Goal: Transaction & Acquisition: Purchase product/service

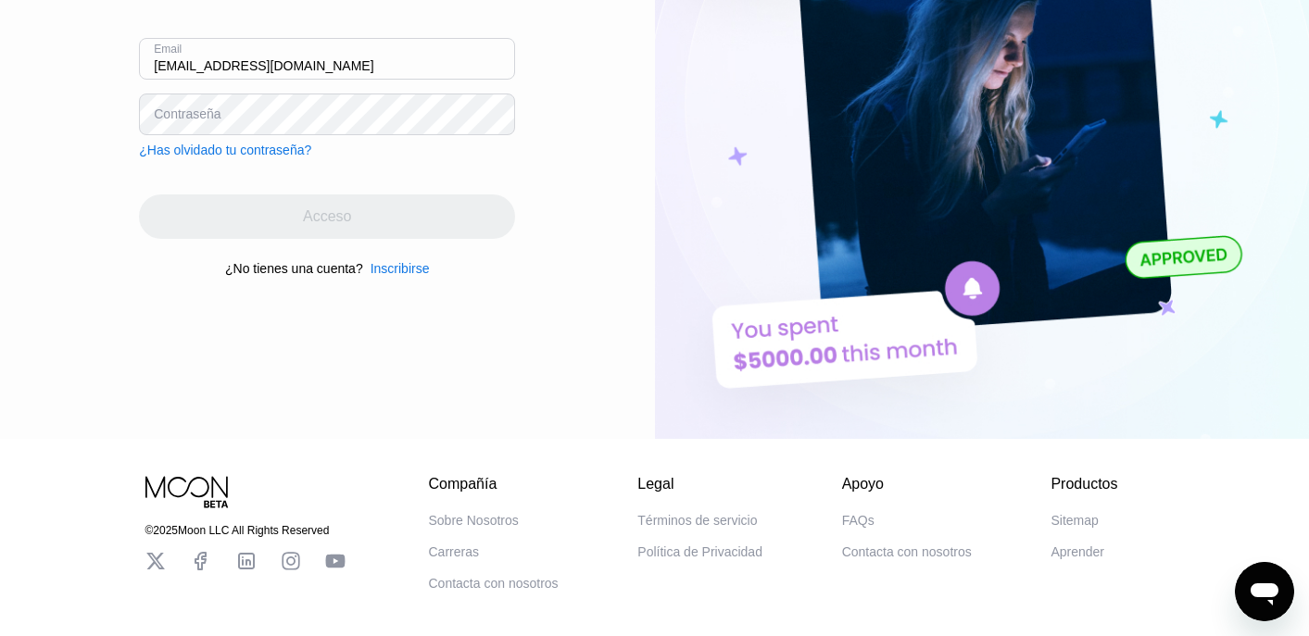
click at [409, 271] on div "Inscribirse" at bounding box center [399, 268] width 59 height 15
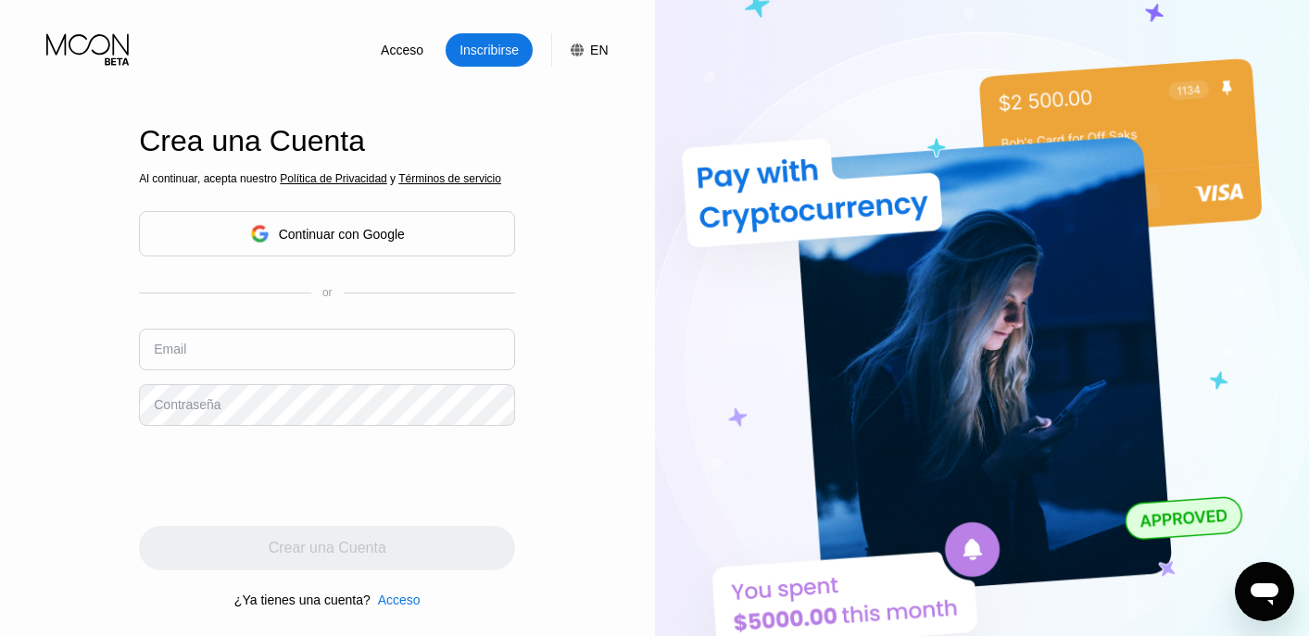
click at [378, 370] on input "text" at bounding box center [327, 350] width 376 height 42
type input "[EMAIL_ADDRESS][DOMAIN_NAME]"
click at [405, 242] on div "Continuar con Google" at bounding box center [342, 234] width 126 height 15
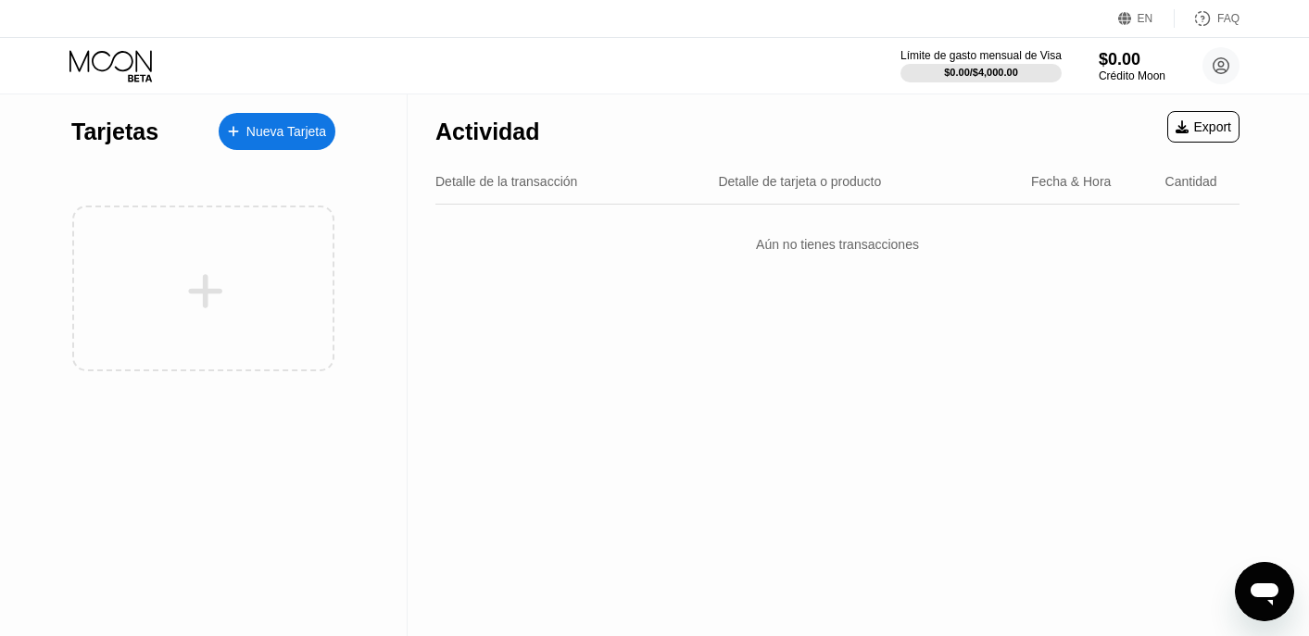
click at [1205, 21] on icon at bounding box center [1202, 18] width 19 height 19
click at [1137, 18] on div "EN" at bounding box center [1145, 18] width 16 height 13
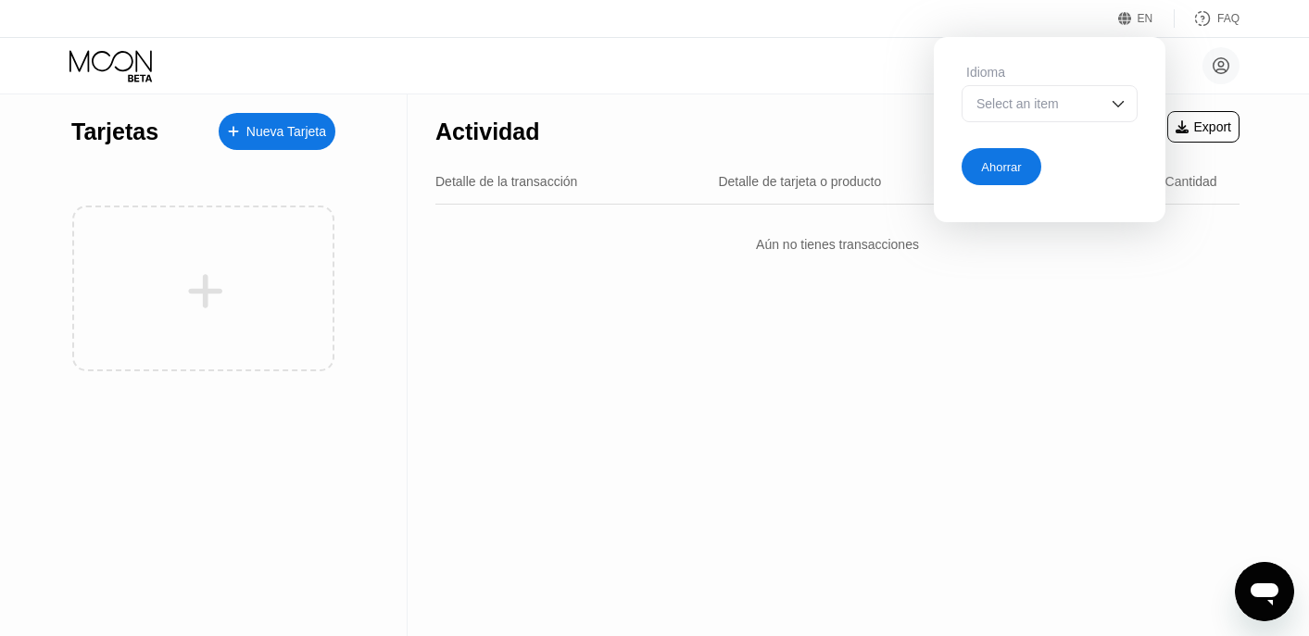
click at [1137, 18] on div "EN" at bounding box center [1145, 18] width 16 height 13
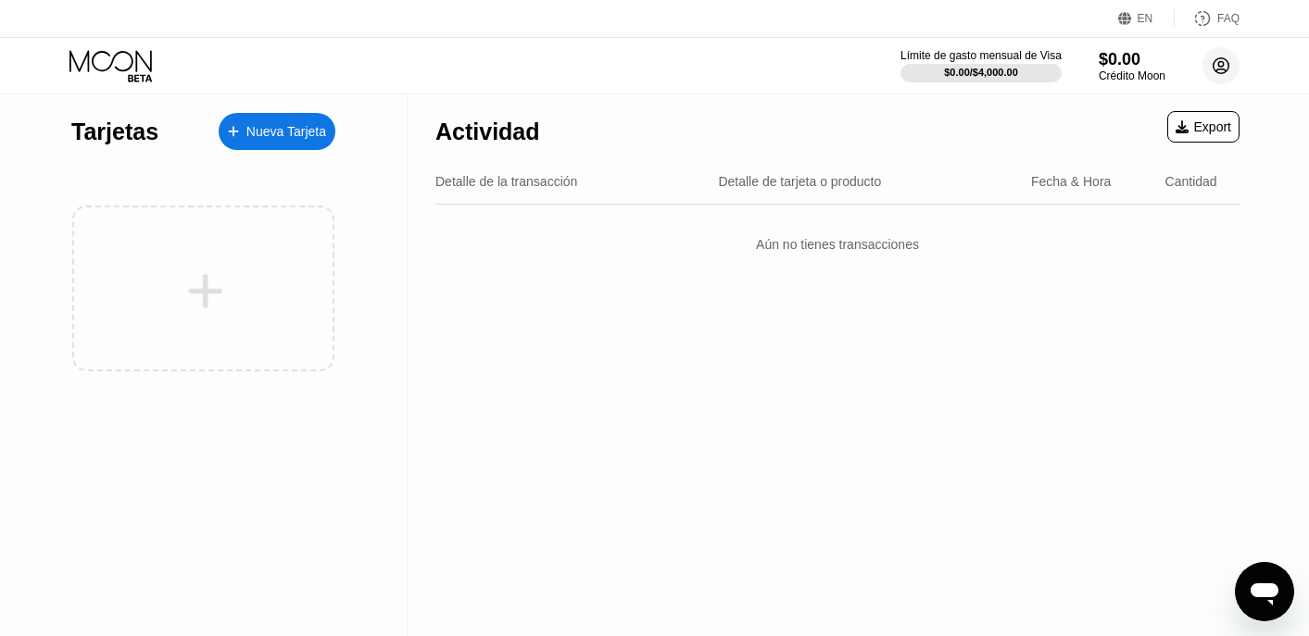
click at [1235, 77] on icon at bounding box center [1220, 65] width 37 height 37
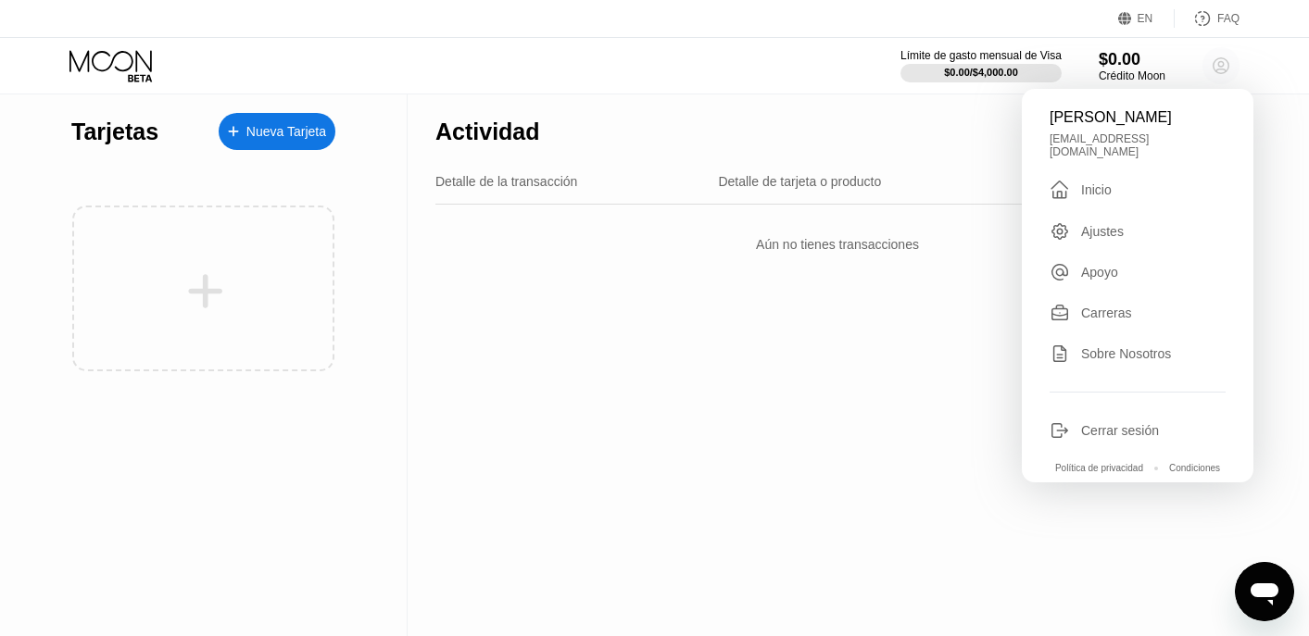
click at [1235, 77] on icon at bounding box center [1220, 65] width 37 height 37
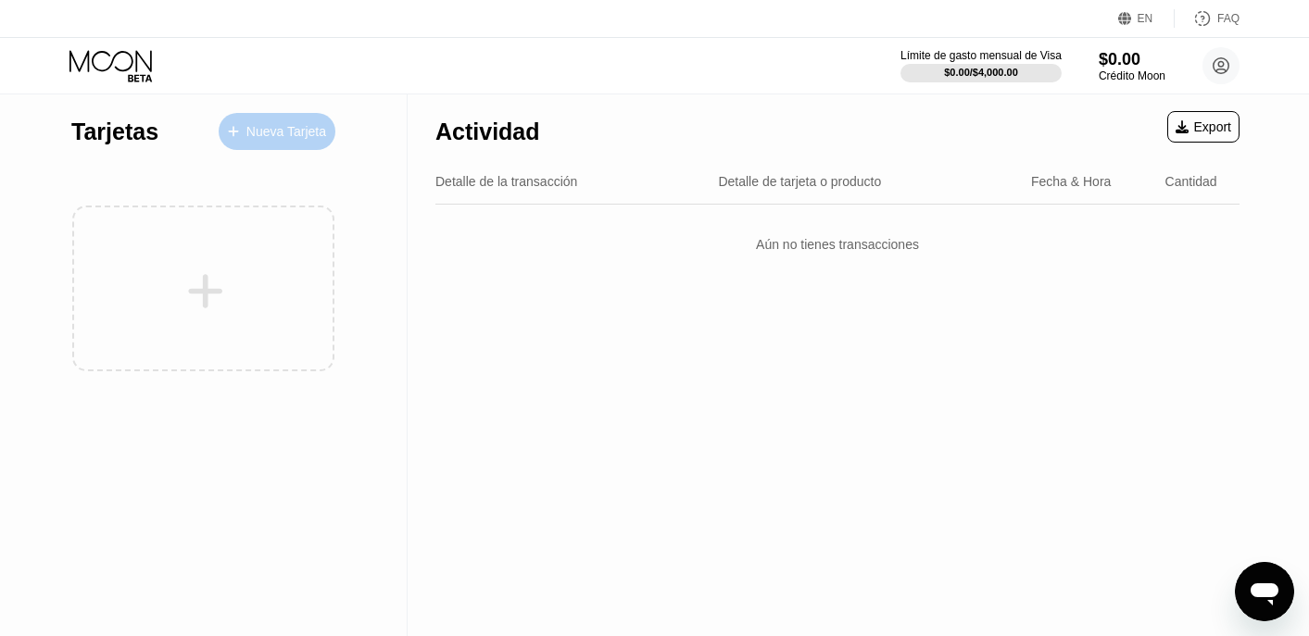
click at [275, 129] on div "Nueva Tarjeta" at bounding box center [286, 132] width 80 height 16
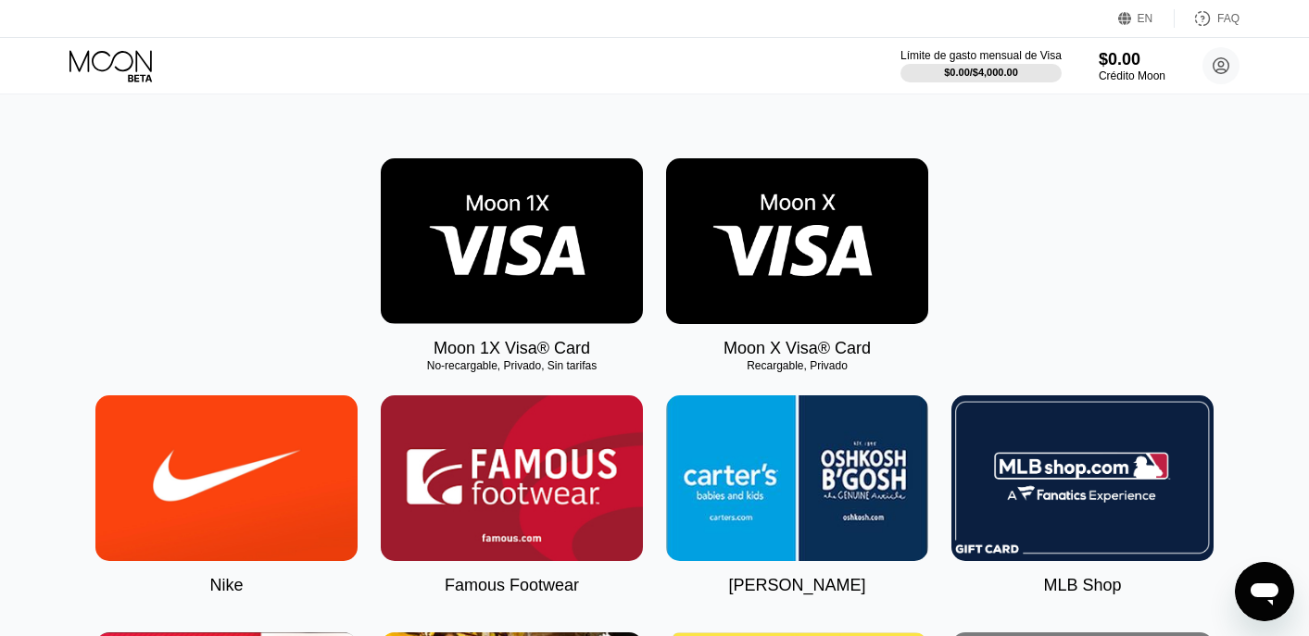
scroll to position [244, 0]
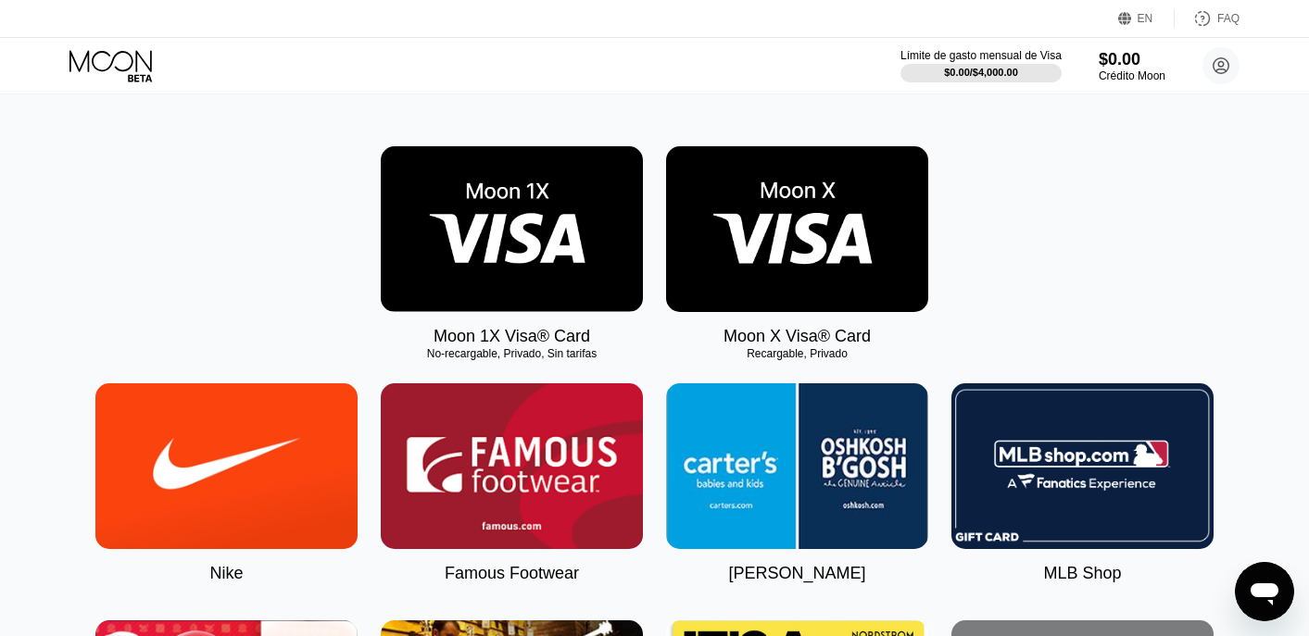
click at [543, 217] on img at bounding box center [512, 229] width 262 height 166
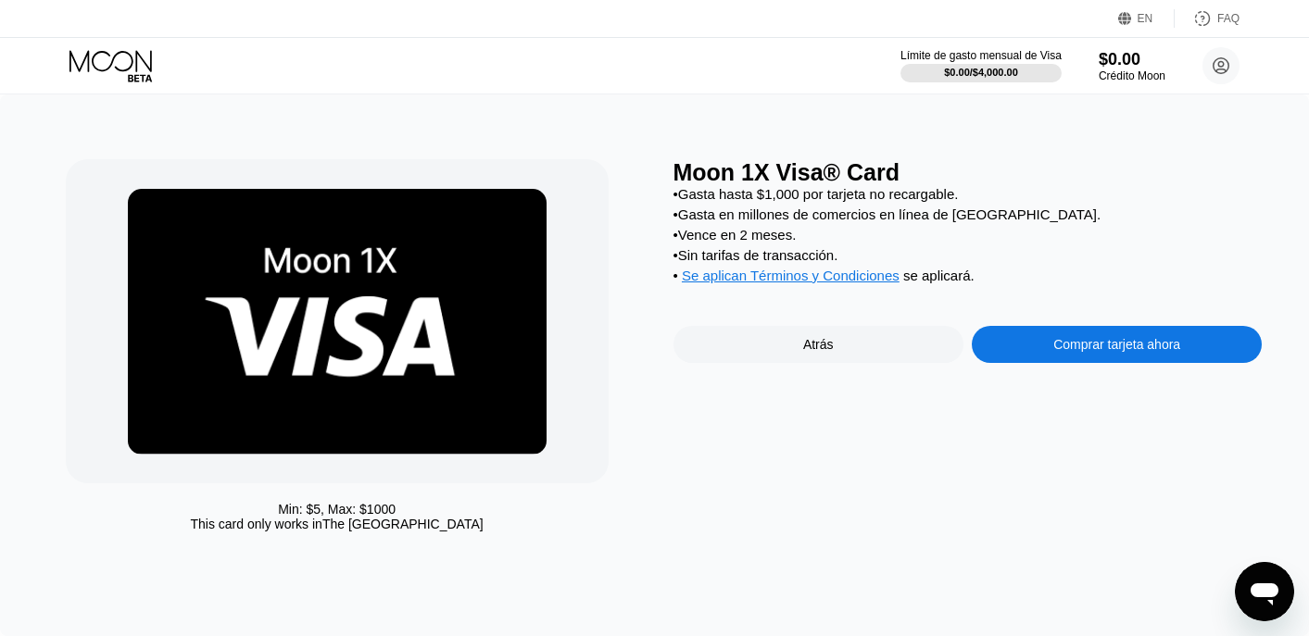
click at [745, 332] on div "Atrás" at bounding box center [818, 344] width 290 height 37
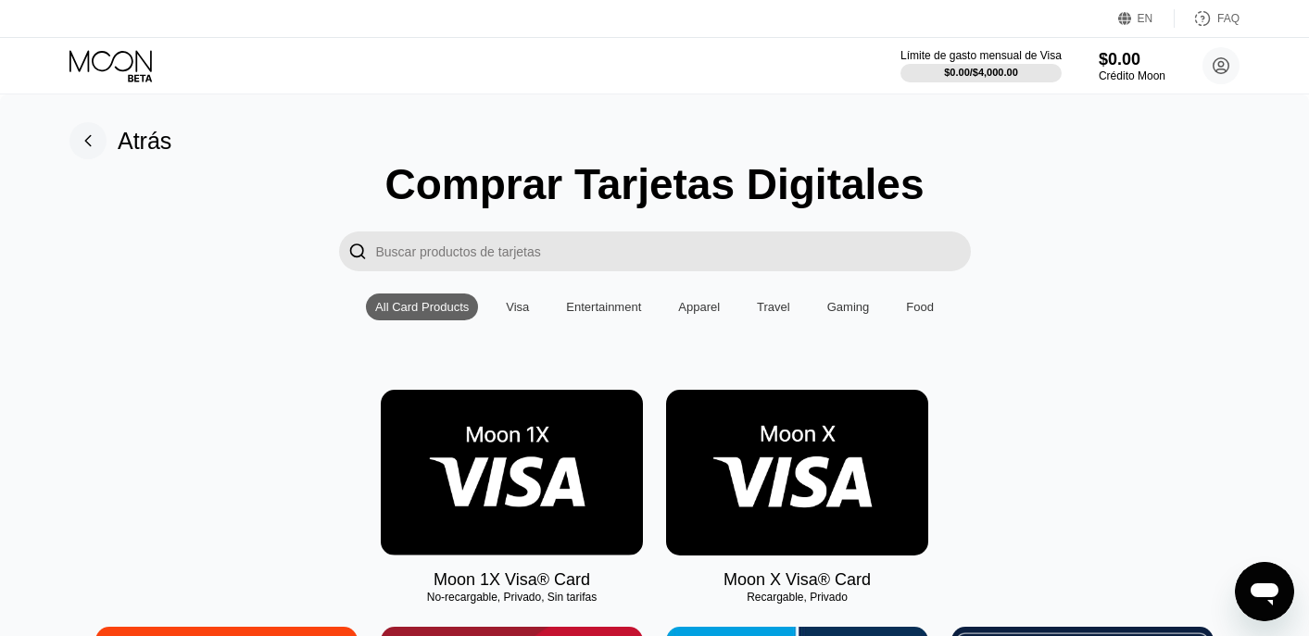
click at [801, 457] on img at bounding box center [797, 473] width 262 height 166
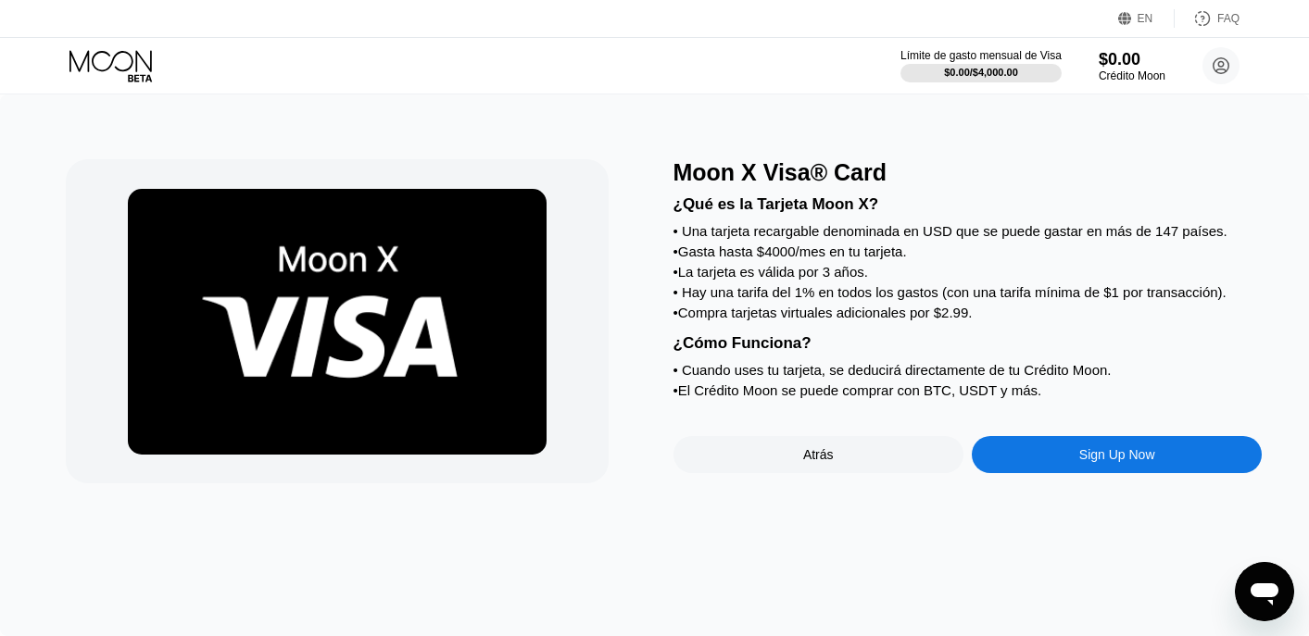
click at [1037, 447] on div "Sign Up Now" at bounding box center [1116, 454] width 290 height 37
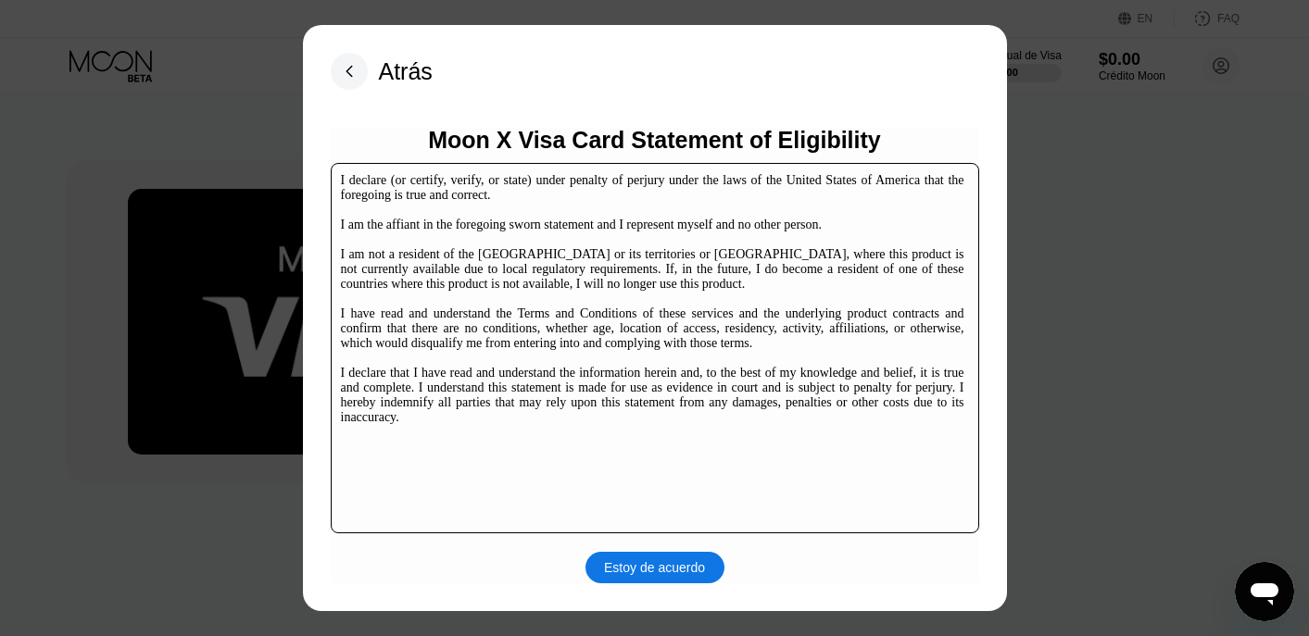
scroll to position [273, 0]
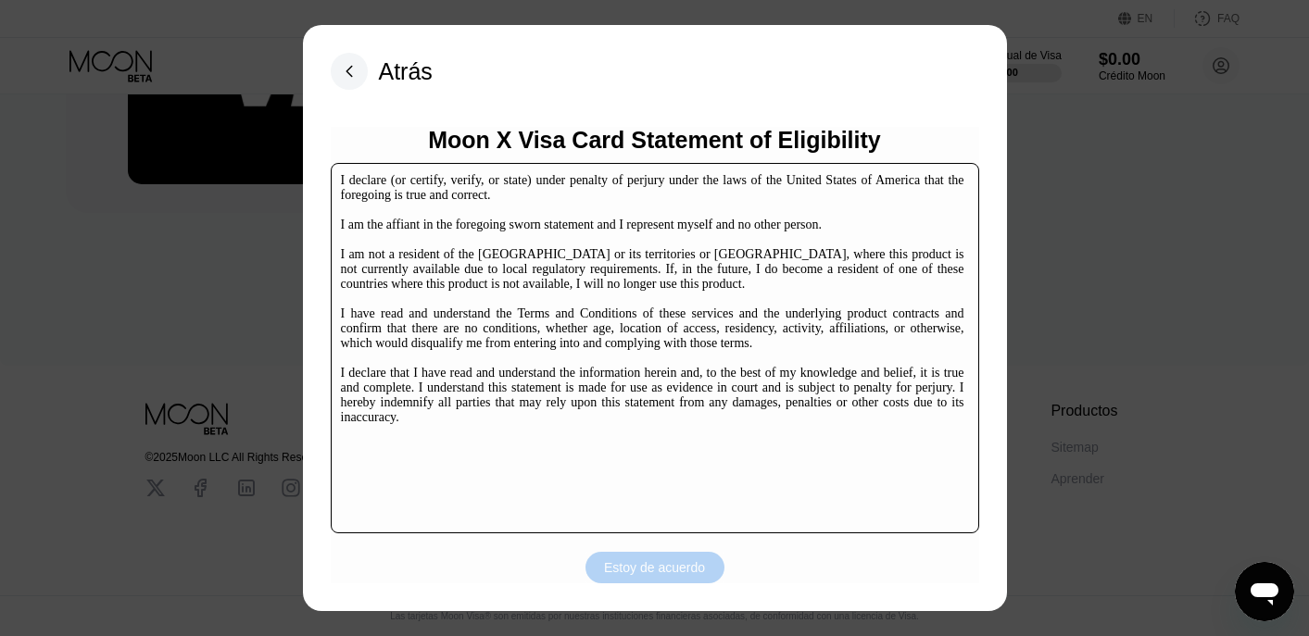
click at [662, 576] on div "Estoy de acuerdo" at bounding box center [654, 567] width 139 height 31
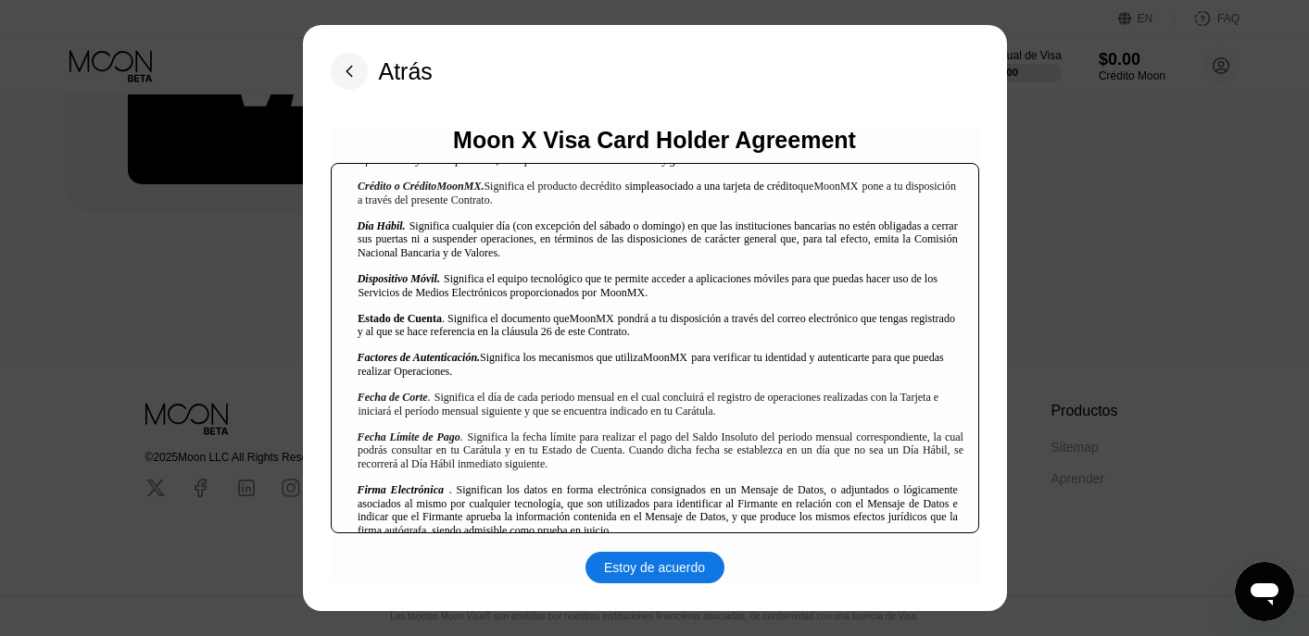
scroll to position [897, 0]
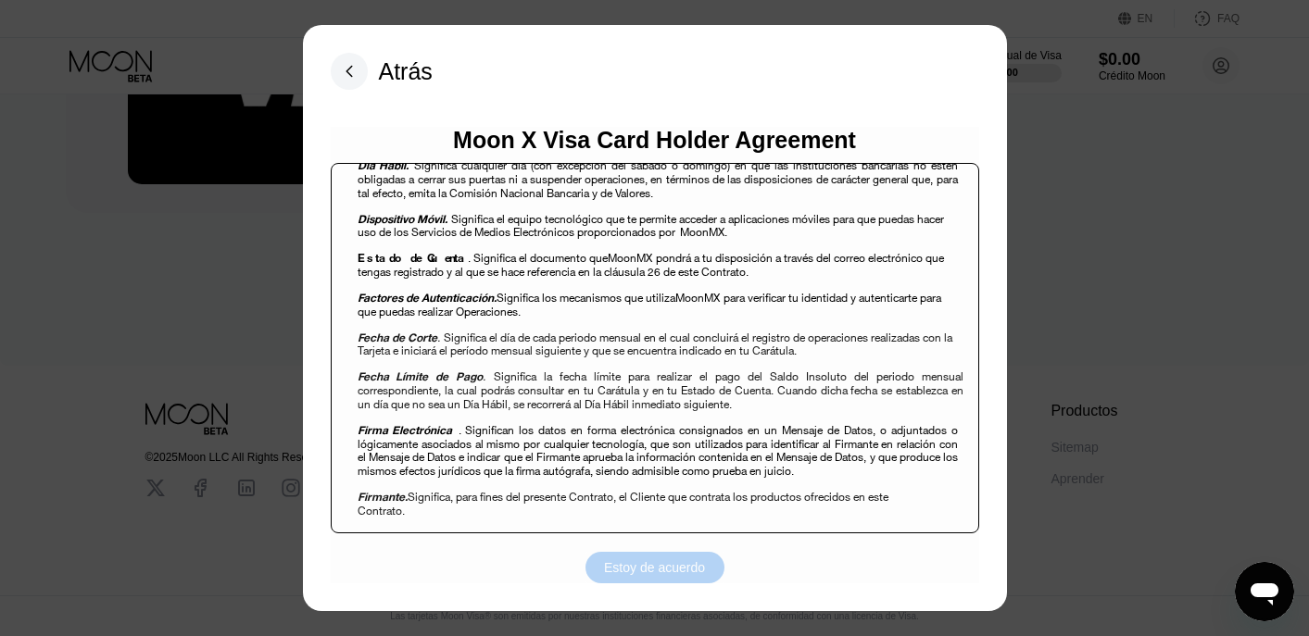
click at [661, 568] on div "Estoy de acuerdo" at bounding box center [654, 567] width 101 height 17
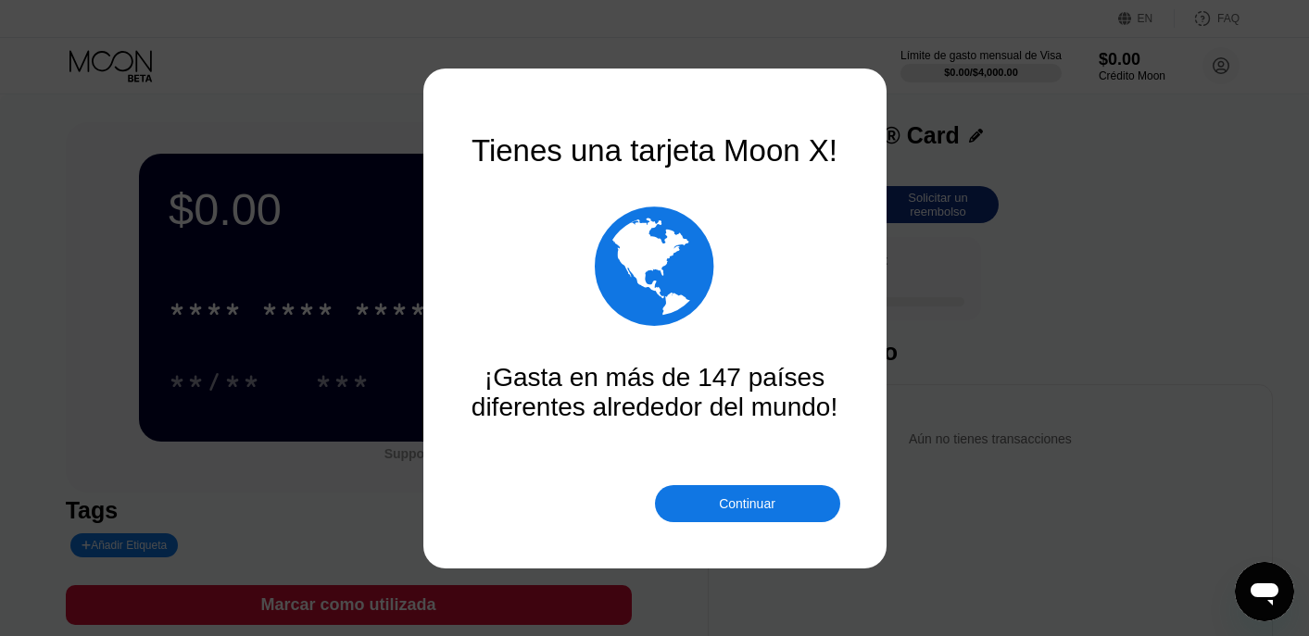
click at [758, 506] on div "Continuar" at bounding box center [747, 503] width 56 height 15
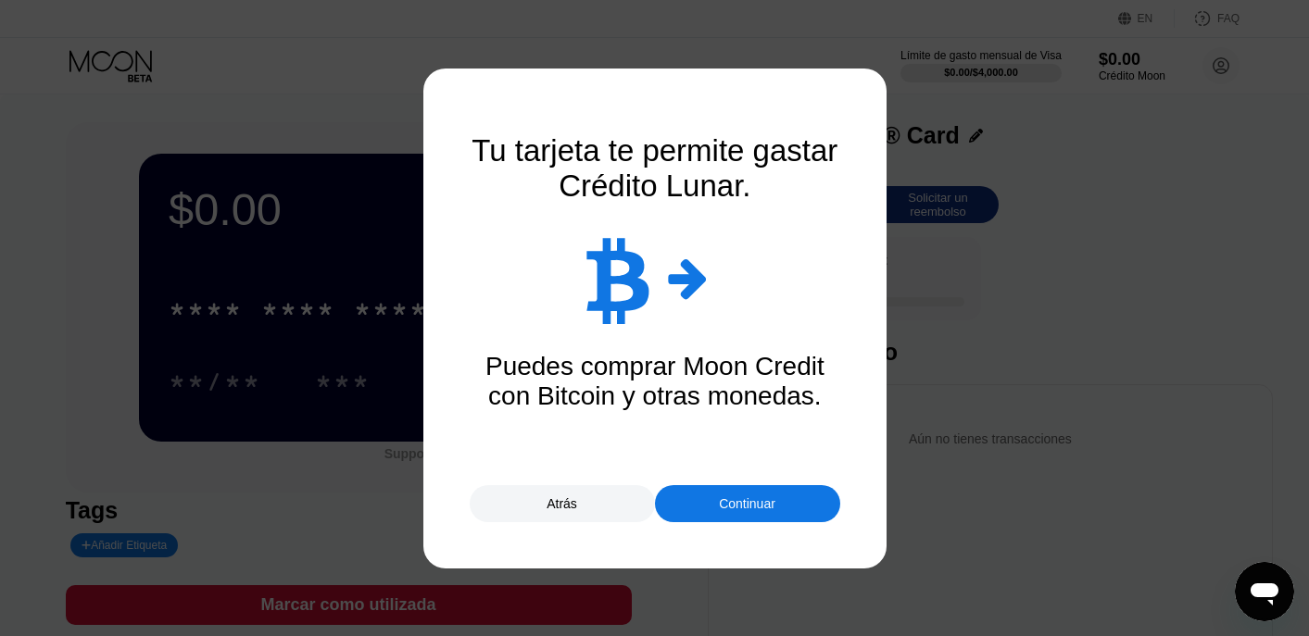
click at [748, 491] on div "Continuar" at bounding box center [747, 503] width 185 height 37
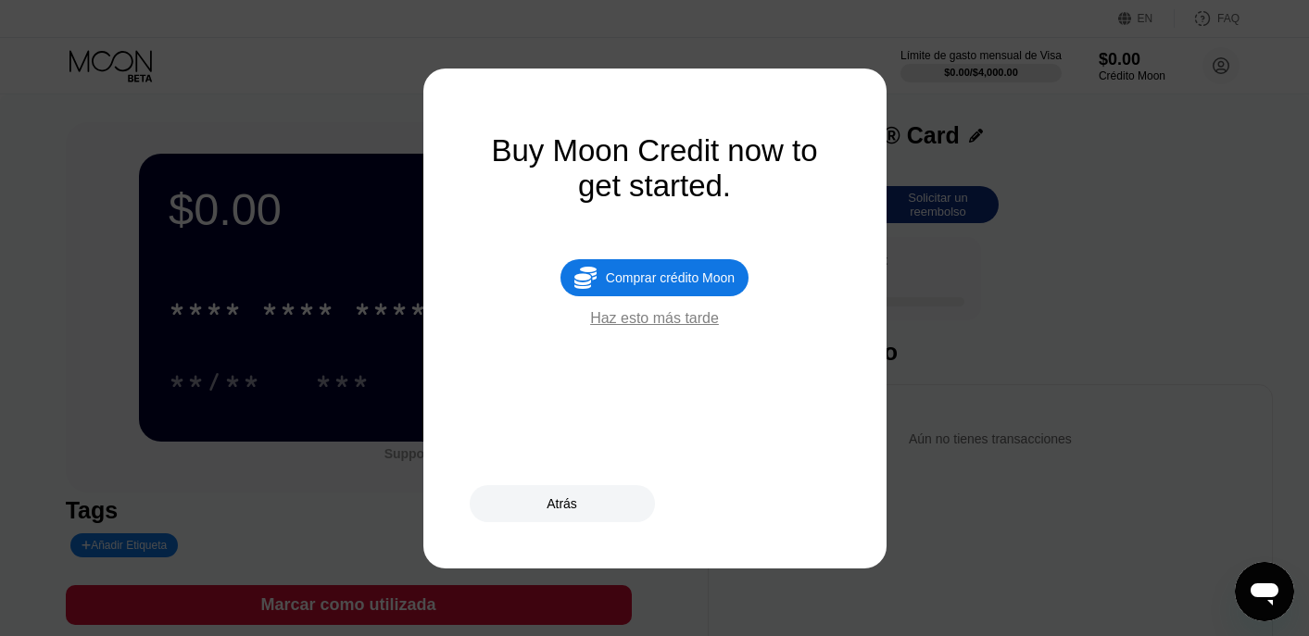
click at [586, 520] on div "Atrás" at bounding box center [562, 503] width 185 height 37
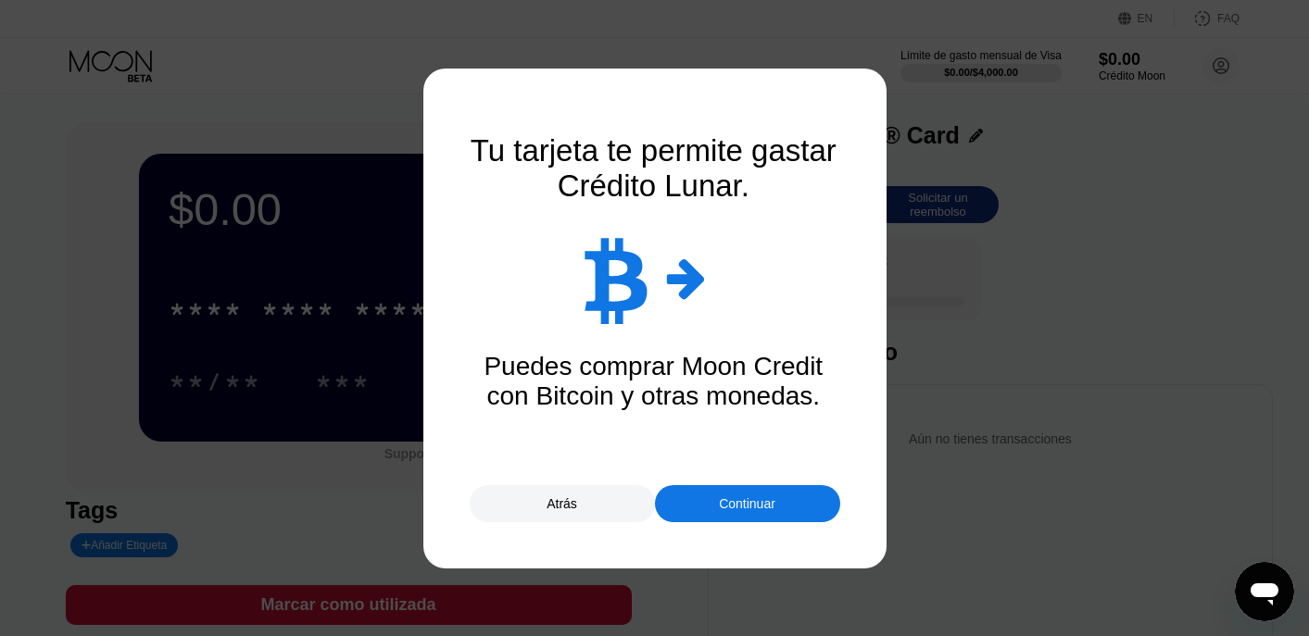
click at [596, 525] on div at bounding box center [654, 318] width 1309 height 636
click at [565, 531] on div at bounding box center [654, 318] width 1309 height 636
click at [705, 497] on div "Continuar" at bounding box center [747, 503] width 185 height 37
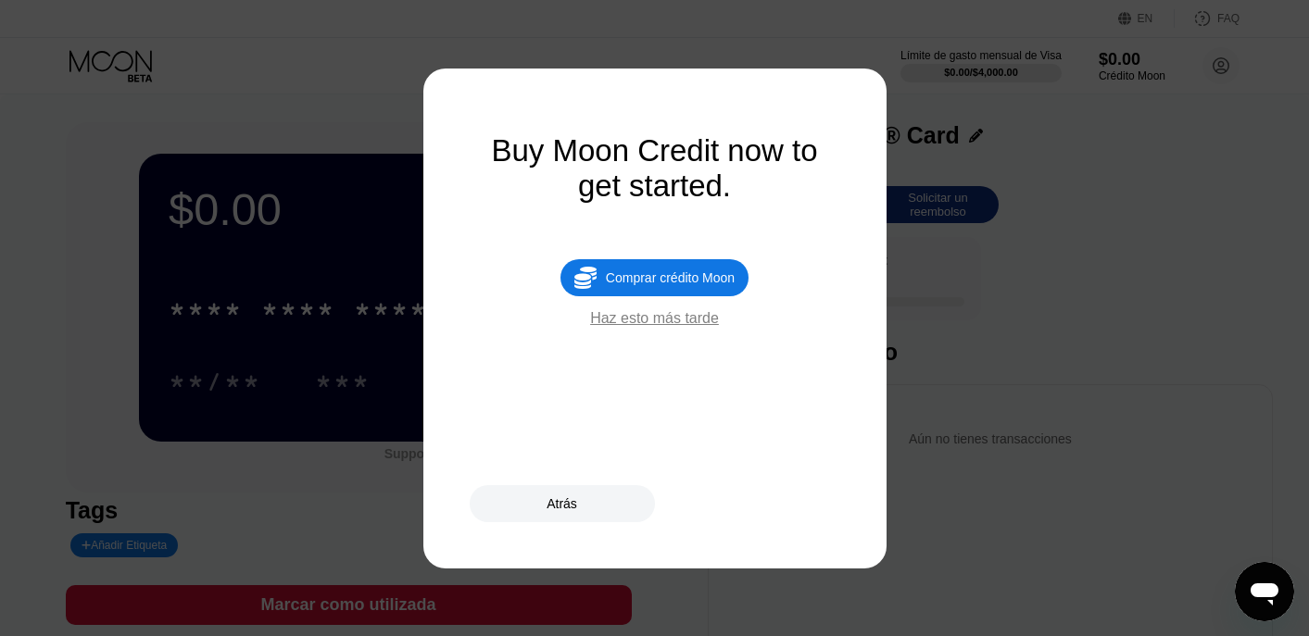
click at [587, 273] on div "" at bounding box center [585, 278] width 22 height 24
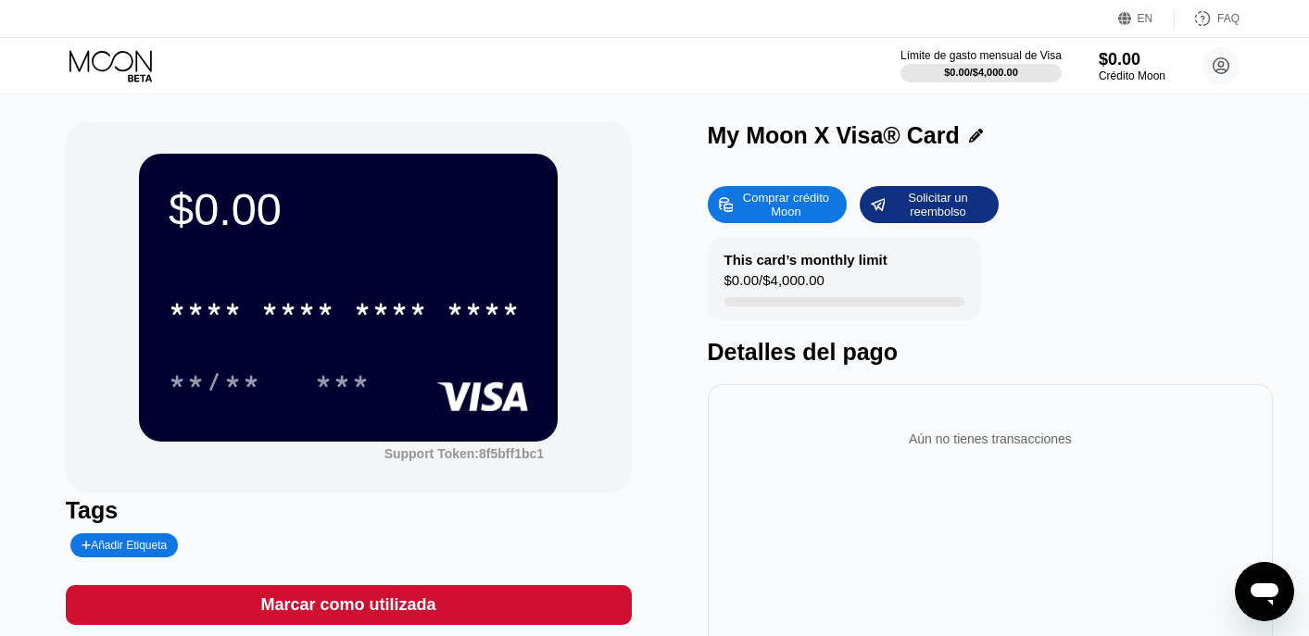
type input "0"
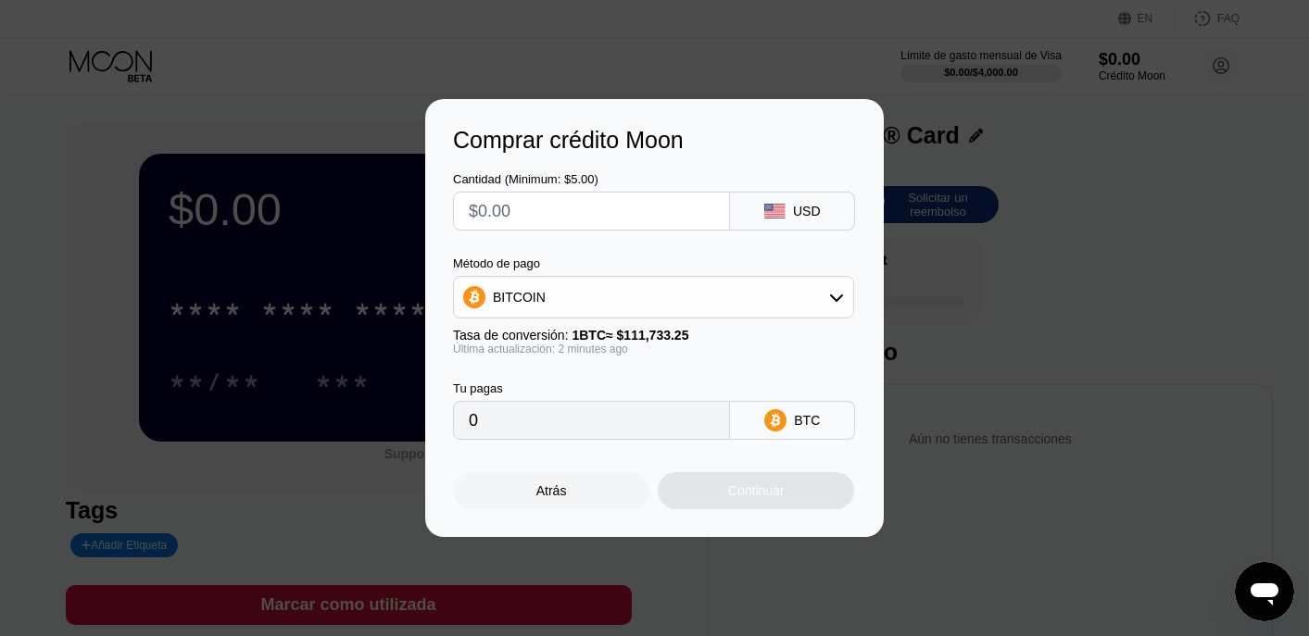
click at [987, 295] on div "Comprar crédito Moon Cantidad (Minimum: $5.00) USD Método de pago BITCOIN Tasa …" at bounding box center [654, 318] width 1309 height 438
click at [590, 488] on div "Atrás" at bounding box center [551, 490] width 196 height 37
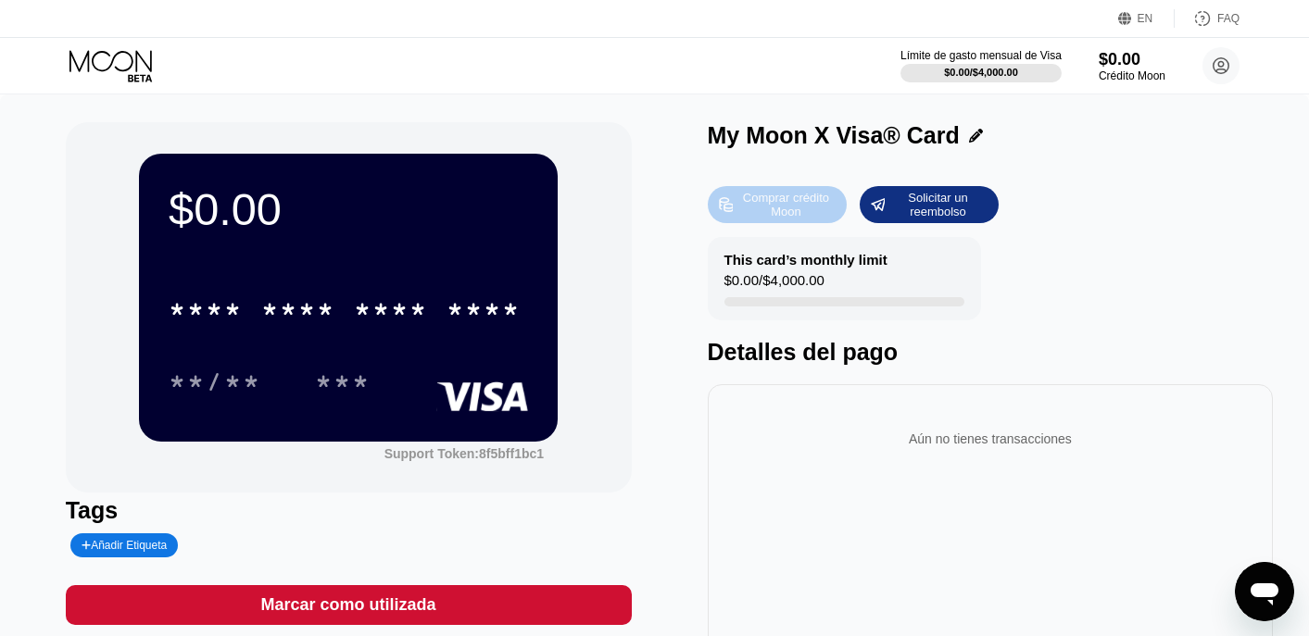
click at [772, 221] on div "Comprar crédito Moon" at bounding box center [777, 204] width 139 height 37
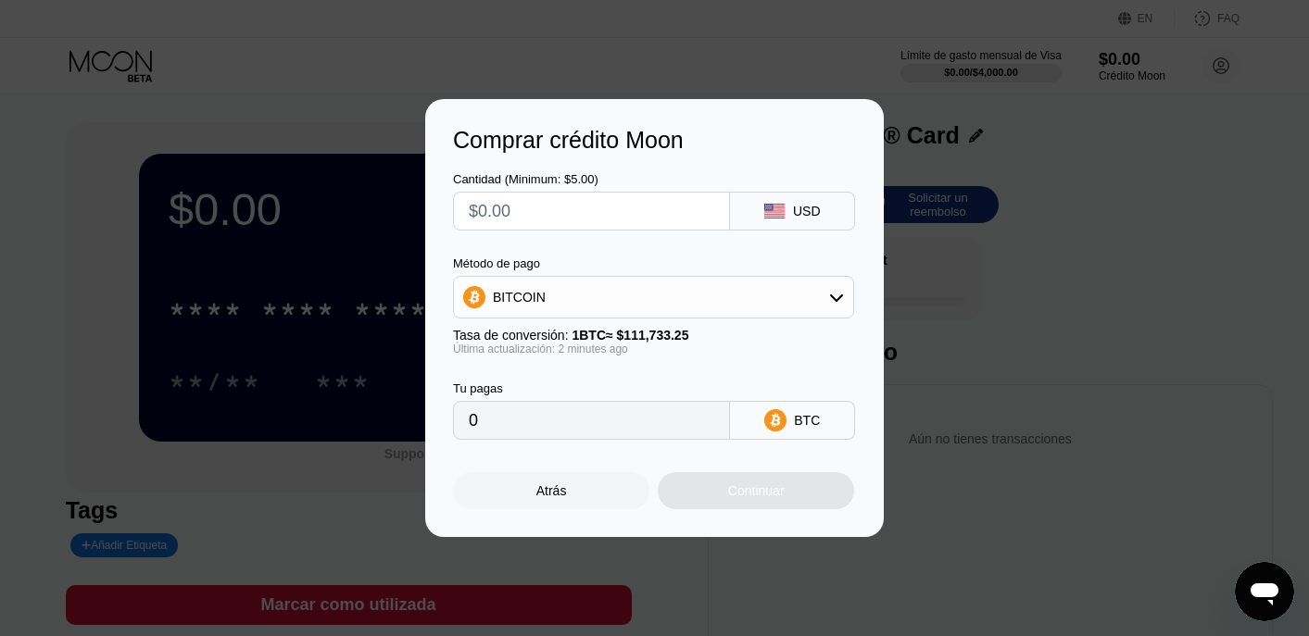
click at [774, 214] on icon at bounding box center [774, 211] width 20 height 15
click at [682, 313] on div "BITCOIN" at bounding box center [653, 297] width 399 height 37
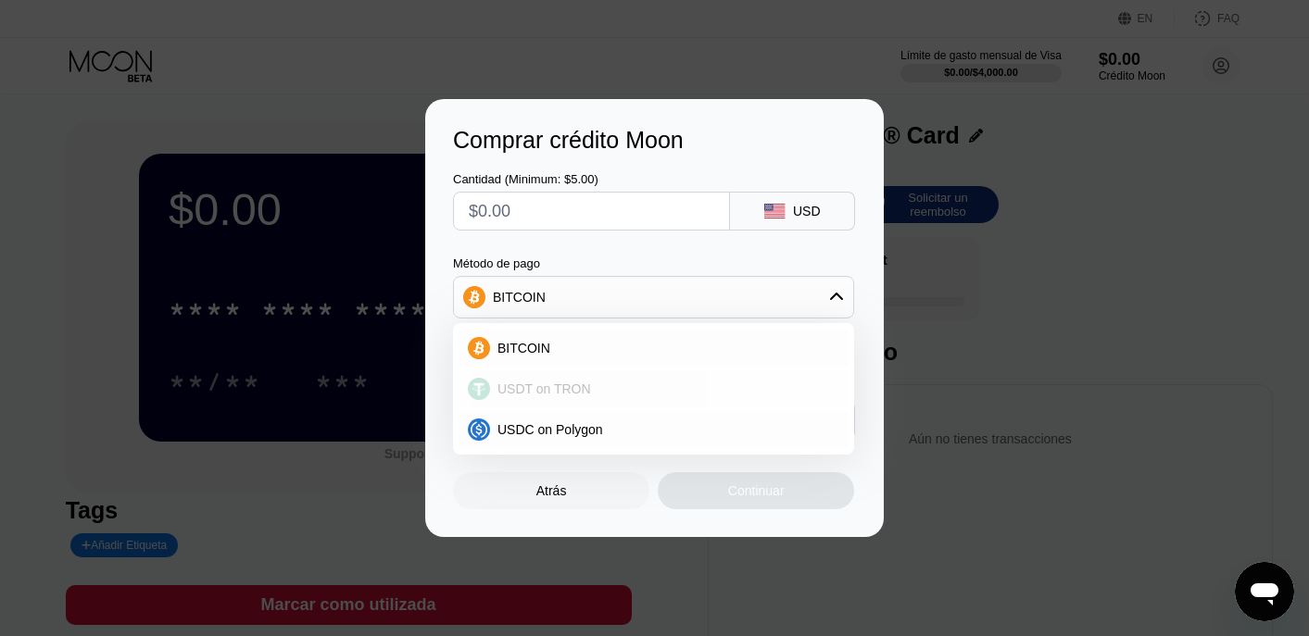
click at [533, 394] on span "USDT on TRON" at bounding box center [544, 389] width 94 height 15
type input "0.00"
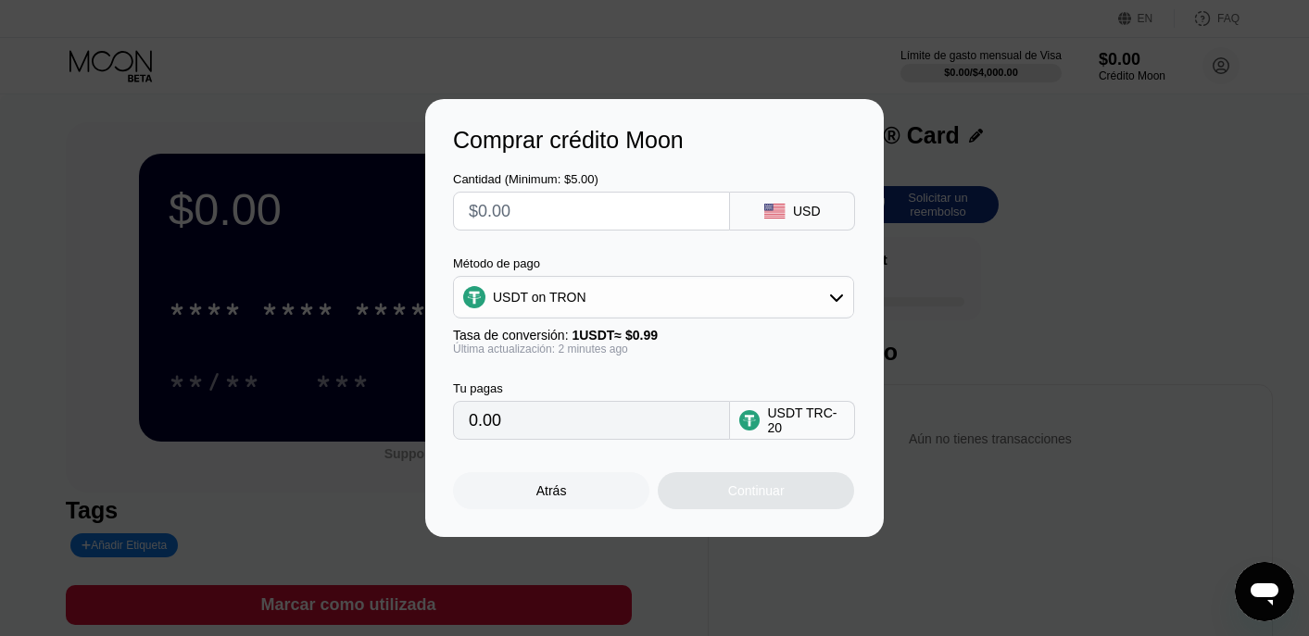
click at [570, 419] on input "0.00" at bounding box center [591, 420] width 245 height 37
click at [788, 423] on div "USDT TRC-20" at bounding box center [806, 421] width 78 height 30
click at [830, 198] on div "USD" at bounding box center [792, 211] width 125 height 39
click at [601, 212] on input "text" at bounding box center [591, 211] width 245 height 37
type input "$1"
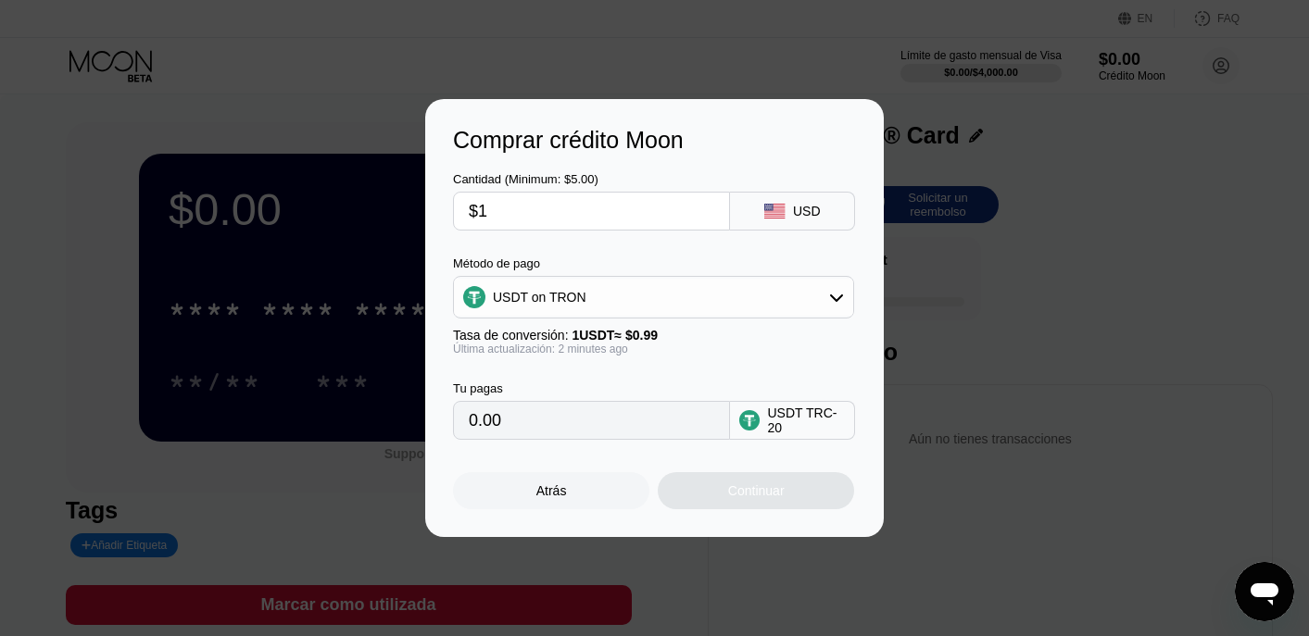
type input "1.01"
type input "$10"
type input "10.10"
type input "$100"
type input "101.01"
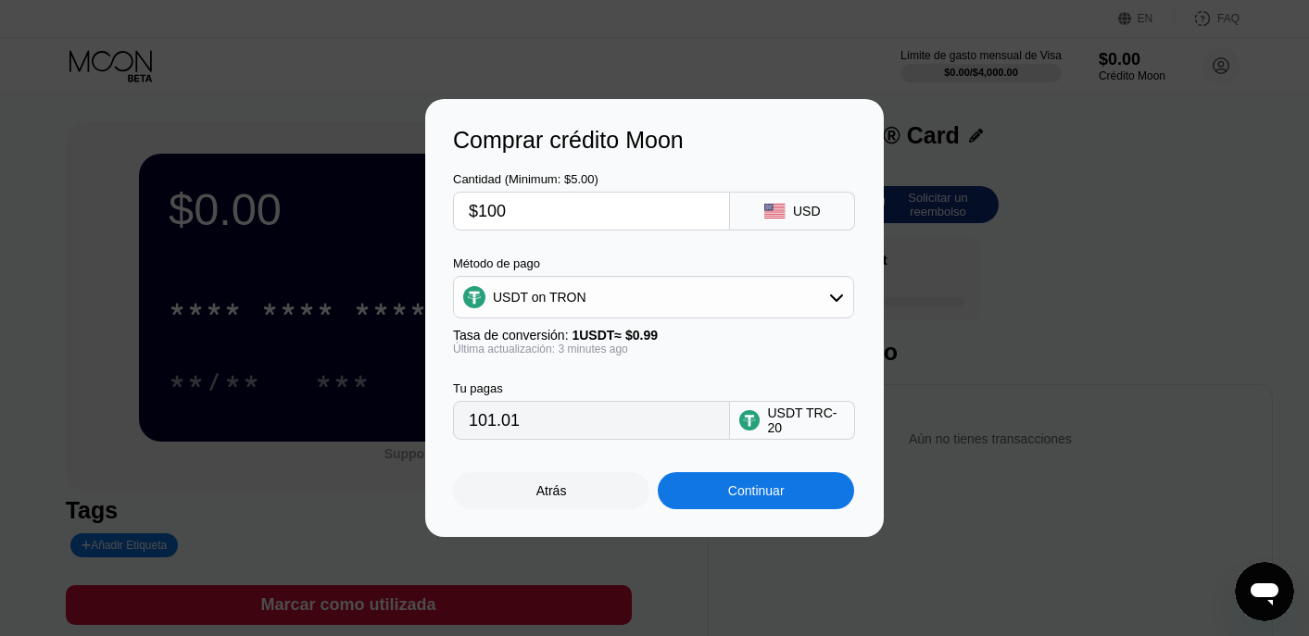
type input "$1000"
type input "1010.10"
type input "$1000"
click at [733, 494] on div "Continuar" at bounding box center [756, 490] width 56 height 15
